Goal: Information Seeking & Learning: Learn about a topic

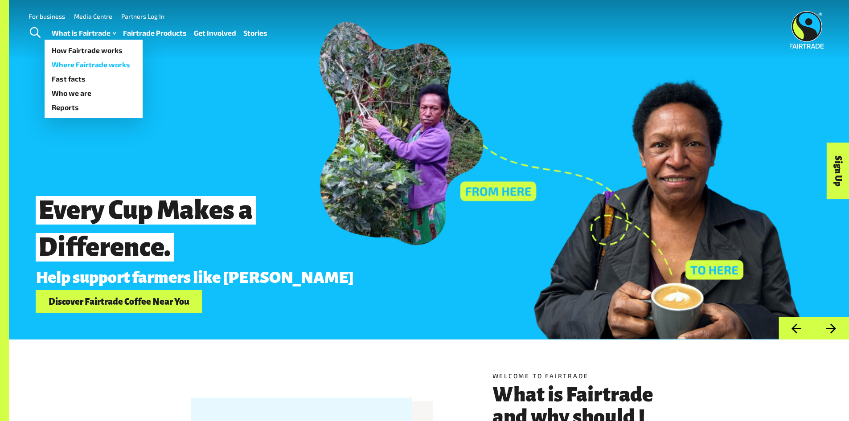
click at [95, 64] on link "Where Fairtrade works" at bounding box center [94, 65] width 98 height 14
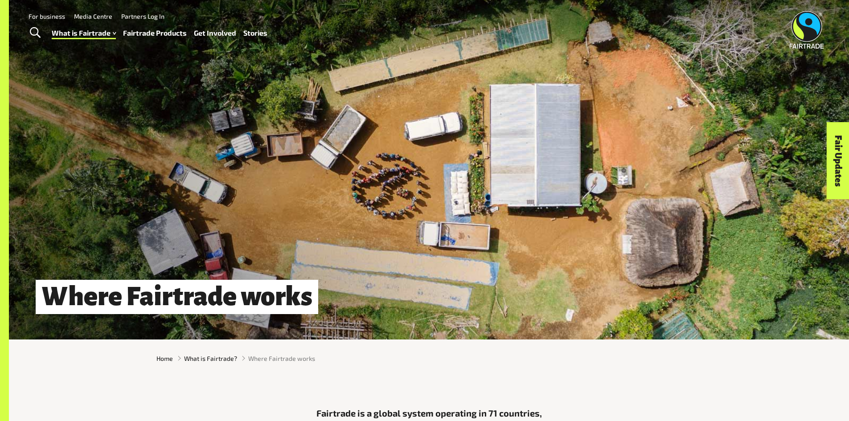
click at [54, 16] on link "For business" at bounding box center [47, 16] width 37 height 8
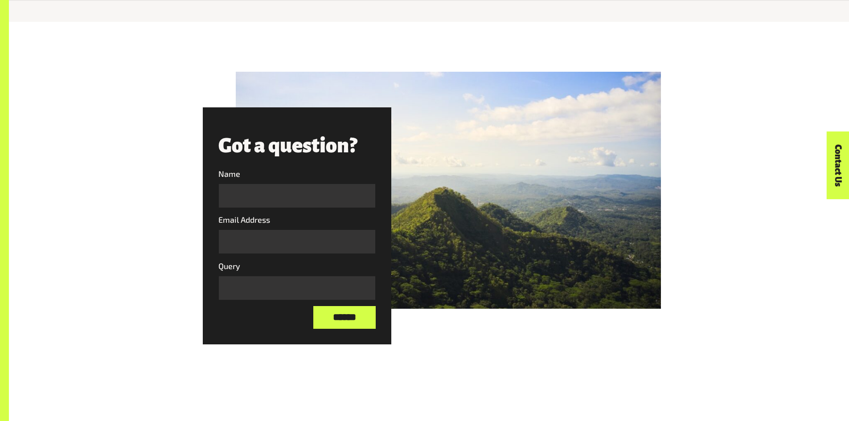
scroll to position [1212, 0]
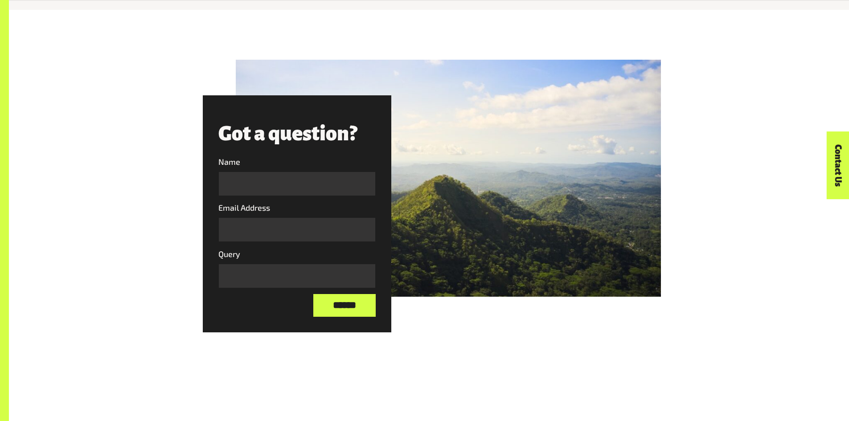
drag, startPoint x: 850, startPoint y: 23, endPoint x: 855, endPoint y: 110, distance: 87.5
click at [568, 136] on div at bounding box center [448, 178] width 425 height 237
click at [545, 184] on div at bounding box center [448, 178] width 425 height 237
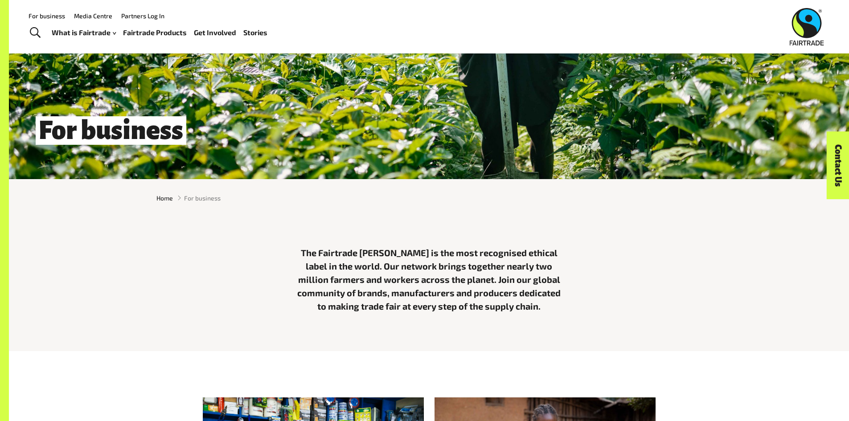
scroll to position [0, 0]
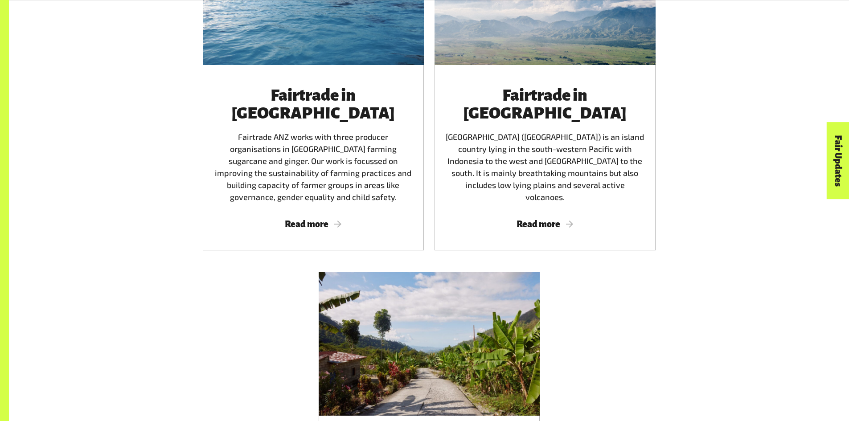
scroll to position [1553, 0]
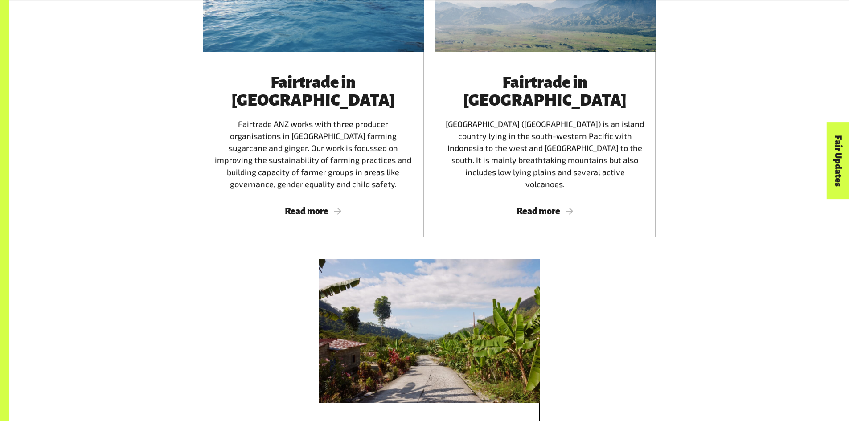
click at [490, 331] on div at bounding box center [429, 331] width 221 height 144
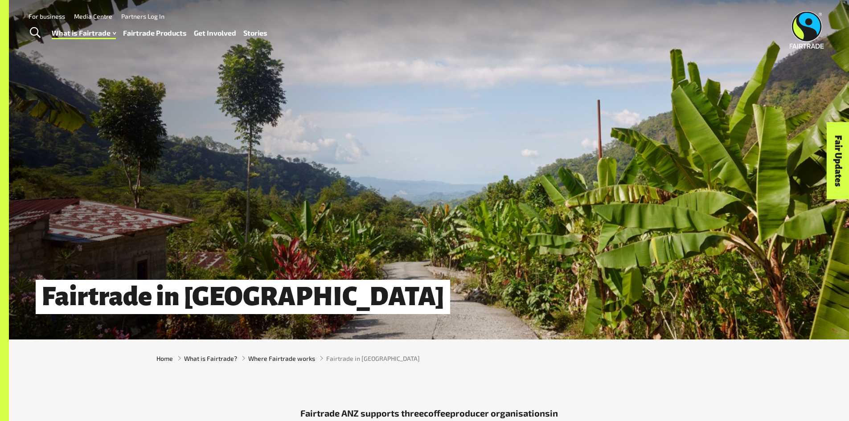
drag, startPoint x: 533, startPoint y: 237, endPoint x: 473, endPoint y: 192, distance: 75.2
drag, startPoint x: 473, startPoint y: 192, endPoint x: 442, endPoint y: 177, distance: 34.7
click at [442, 177] on div "Fairtrade in Timor-Leste" at bounding box center [429, 170] width 840 height 340
click at [148, 28] on link "Fairtrade Products" at bounding box center [155, 33] width 64 height 13
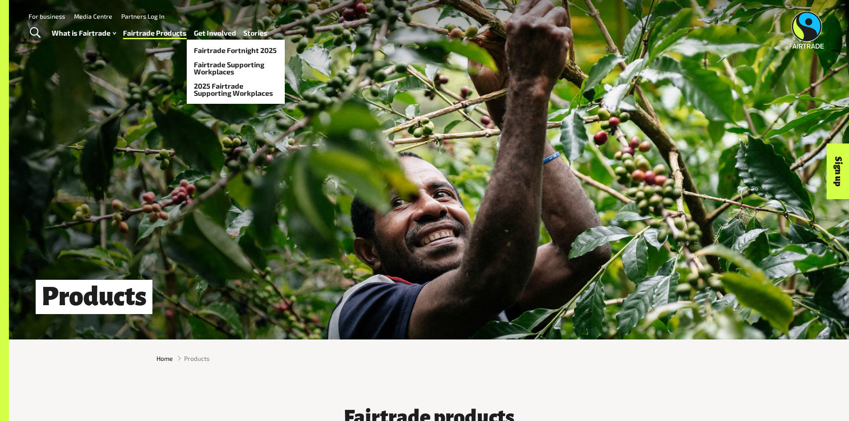
click at [217, 36] on link "Get Involved" at bounding box center [215, 33] width 42 height 13
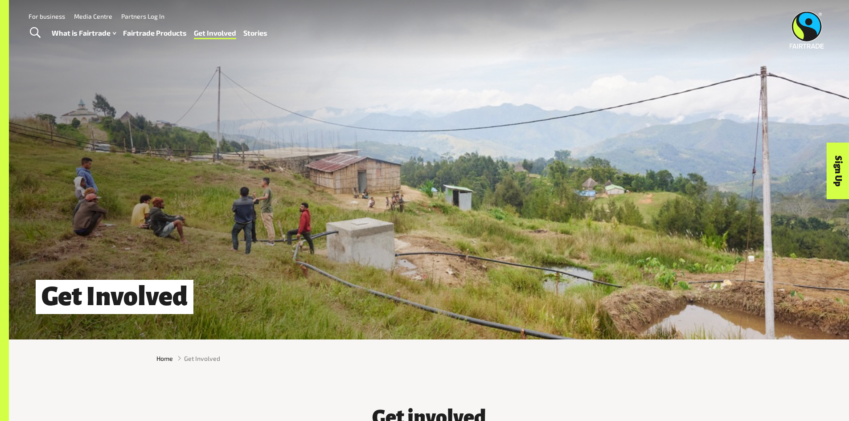
click at [223, 51] on link "Fairtrade Fortnight 2025" at bounding box center [236, 57] width 98 height 14
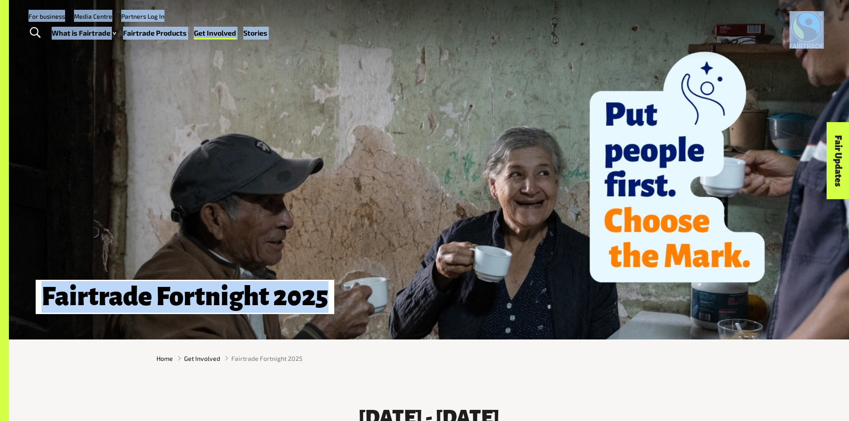
drag, startPoint x: 849, startPoint y: 21, endPoint x: 854, endPoint y: 107, distance: 85.7
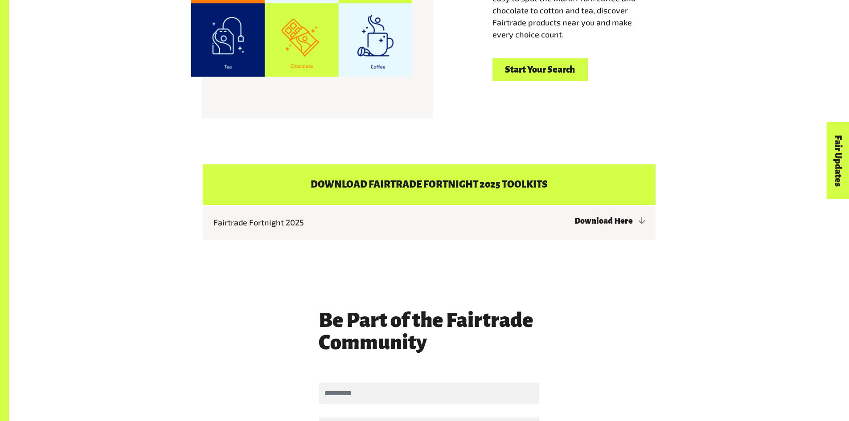
scroll to position [1951, 0]
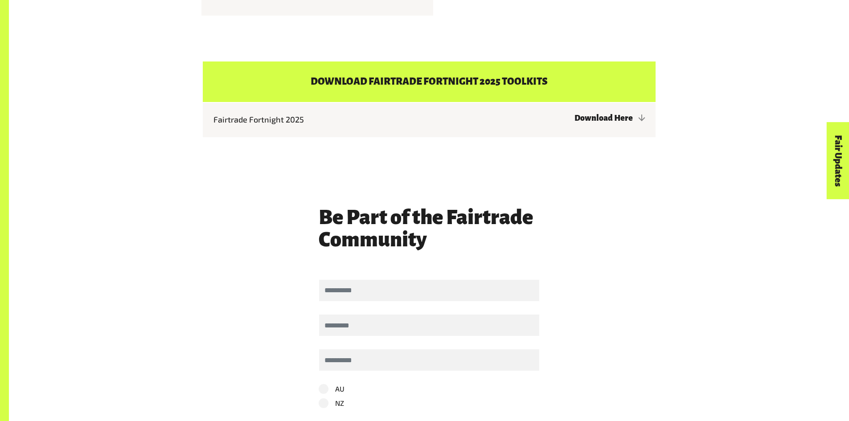
click at [542, 71] on h4 "Download Fairtrade Fortnight 2025 Toolkits" at bounding box center [429, 82] width 453 height 41
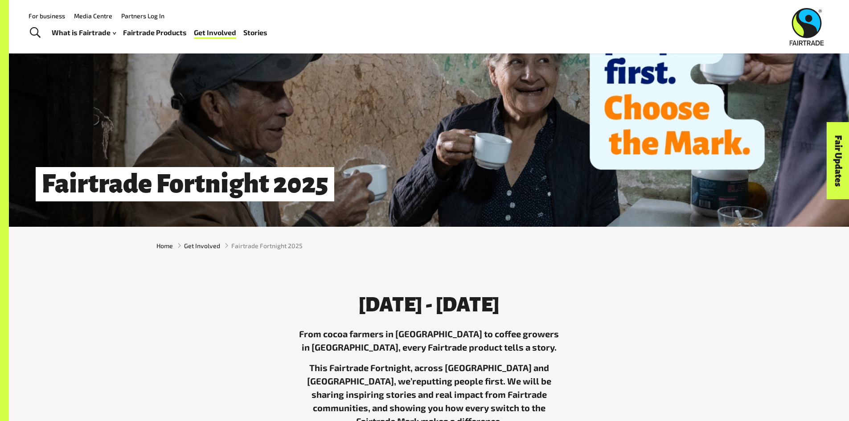
scroll to position [0, 0]
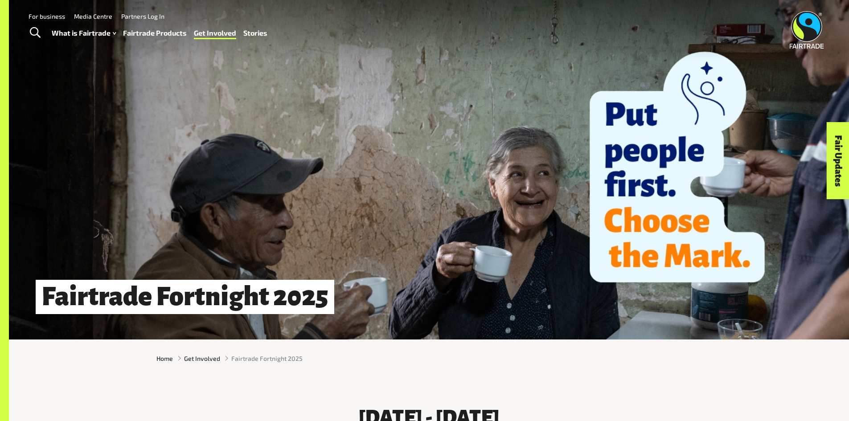
click at [253, 31] on link "Stories" at bounding box center [255, 33] width 24 height 13
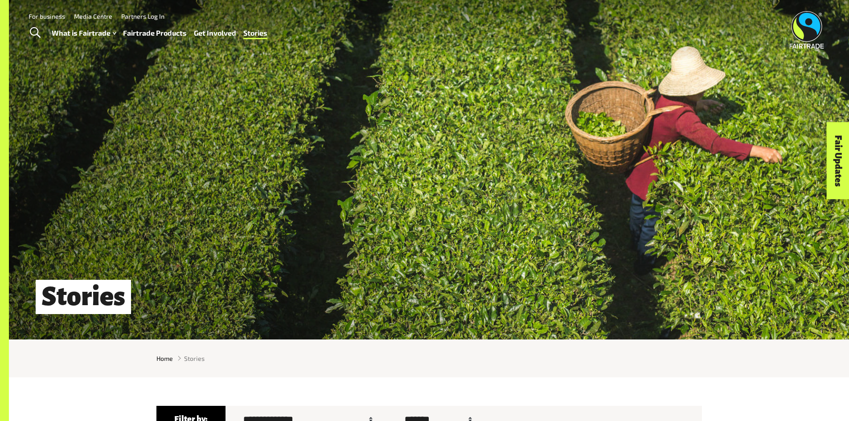
click at [509, 93] on div "Stories" at bounding box center [429, 170] width 840 height 340
click at [143, 33] on link "Fairtrade Products" at bounding box center [155, 33] width 64 height 13
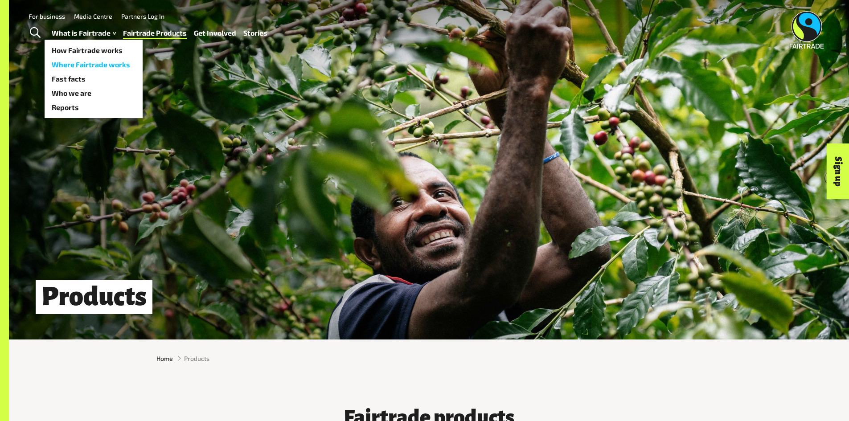
click at [83, 62] on link "Where Fairtrade works" at bounding box center [94, 65] width 98 height 14
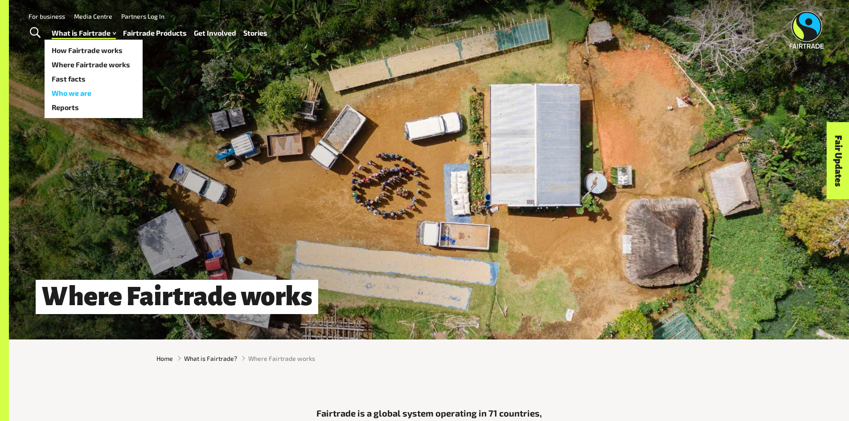
click at [75, 90] on link "Who we are" at bounding box center [94, 93] width 98 height 14
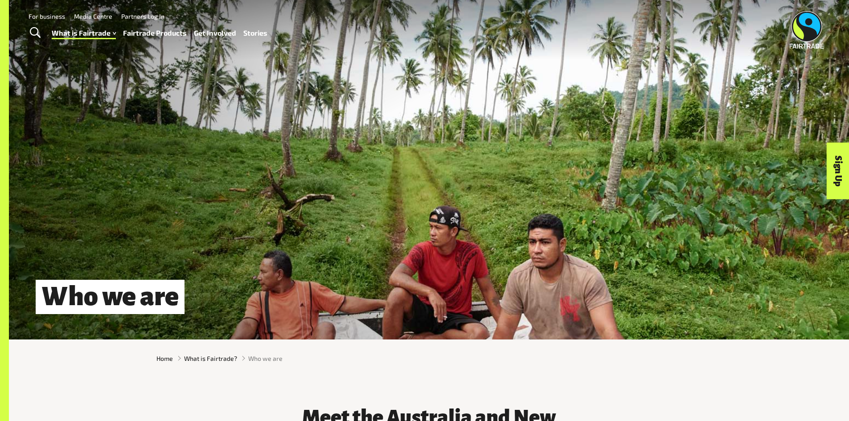
click at [371, 150] on div "Who we are" at bounding box center [429, 170] width 840 height 340
